Goal: Transaction & Acquisition: Purchase product/service

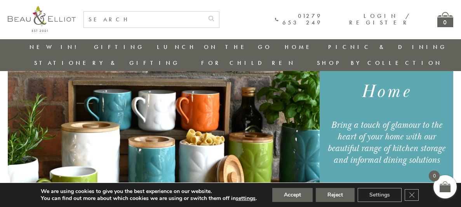
scroll to position [86, 0]
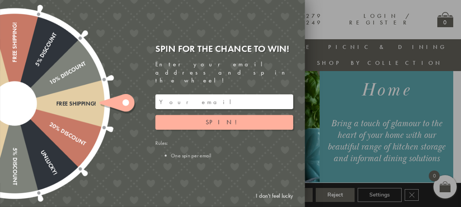
click at [268, 196] on link "I don't feel lucky" at bounding box center [274, 196] width 45 height 14
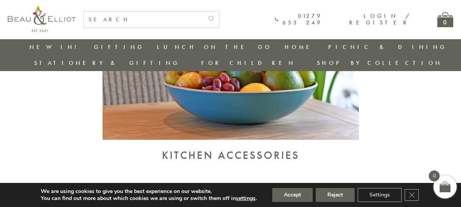
scroll to position [801, 0]
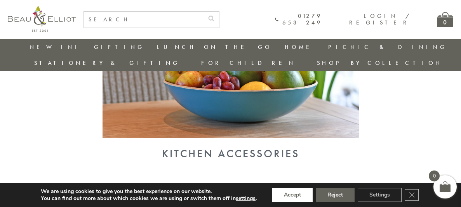
click at [297, 197] on button "Accept" at bounding box center [292, 195] width 40 height 14
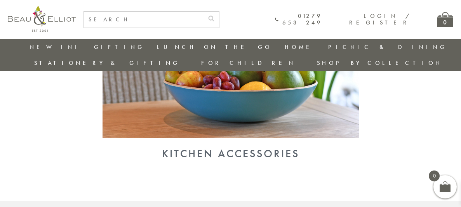
click at [398, 72] on div "Kitchen Accessories" at bounding box center [230, 56] width 461 height 209
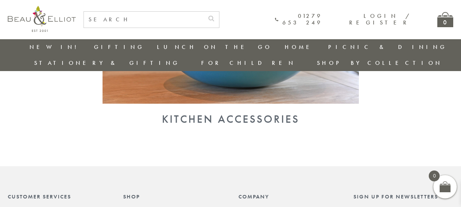
scroll to position [878, 0]
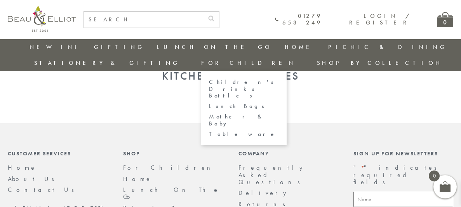
click at [296, 59] on link "For Children" at bounding box center [248, 63] width 94 height 8
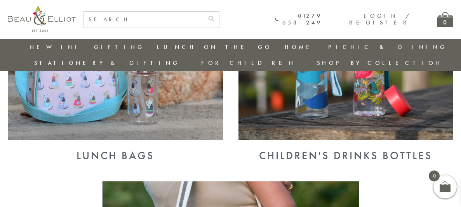
scroll to position [318, 0]
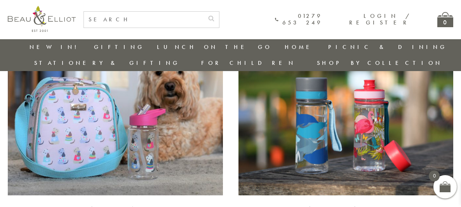
click at [180, 59] on link "Stationery & Gifting" at bounding box center [107, 63] width 146 height 8
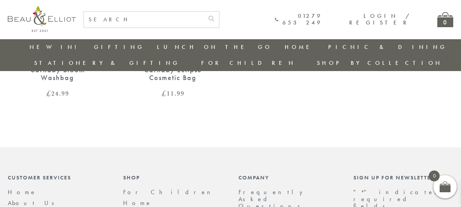
scroll to position [799, 0]
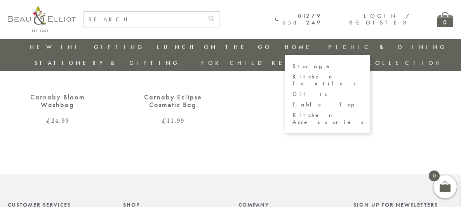
click at [293, 65] on link "Storage" at bounding box center [328, 66] width 70 height 7
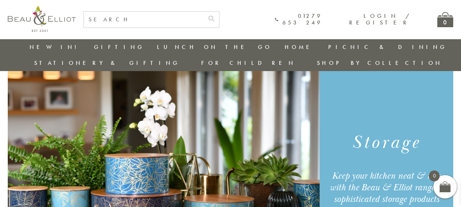
scroll to position [40, 0]
click at [0, 67] on div "Storage Keep your kitchen neat & tidy with the Beau & Elliot range of sophistic…" at bounding box center [230, 167] width 461 height 233
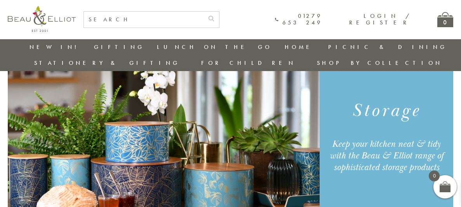
scroll to position [71, 0]
click at [372, 99] on h1 "Storage" at bounding box center [386, 111] width 120 height 24
click at [237, 105] on img at bounding box center [164, 135] width 312 height 233
click at [103, 21] on input "text" at bounding box center [144, 20] width 120 height 16
type input "storage jars"
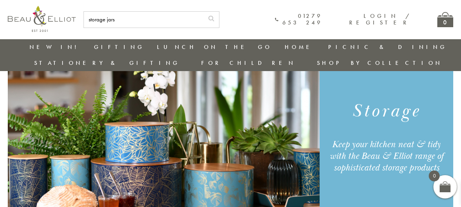
click at [211, 17] on icon "submit" at bounding box center [211, 18] width 6 height 6
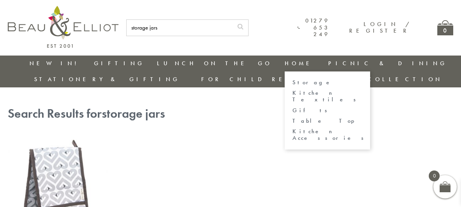
click at [293, 128] on link "Kitchen Accessories" at bounding box center [328, 135] width 70 height 14
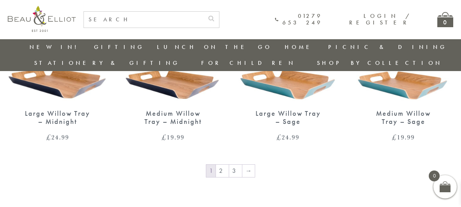
scroll to position [1203, 0]
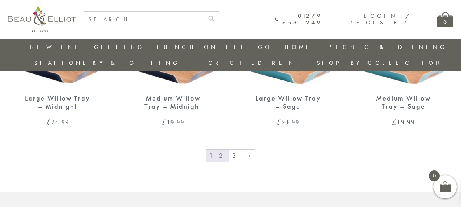
click at [226, 150] on link "2" at bounding box center [222, 156] width 13 height 12
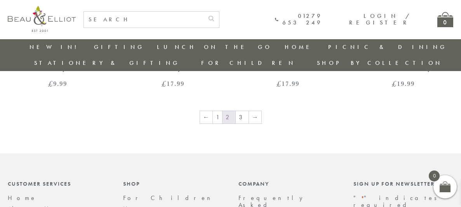
scroll to position [1265, 0]
click at [240, 111] on link "3" at bounding box center [242, 117] width 13 height 12
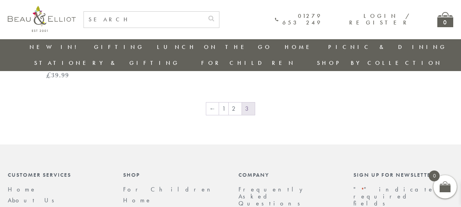
scroll to position [706, 0]
